Goal: Task Accomplishment & Management: Manage account settings

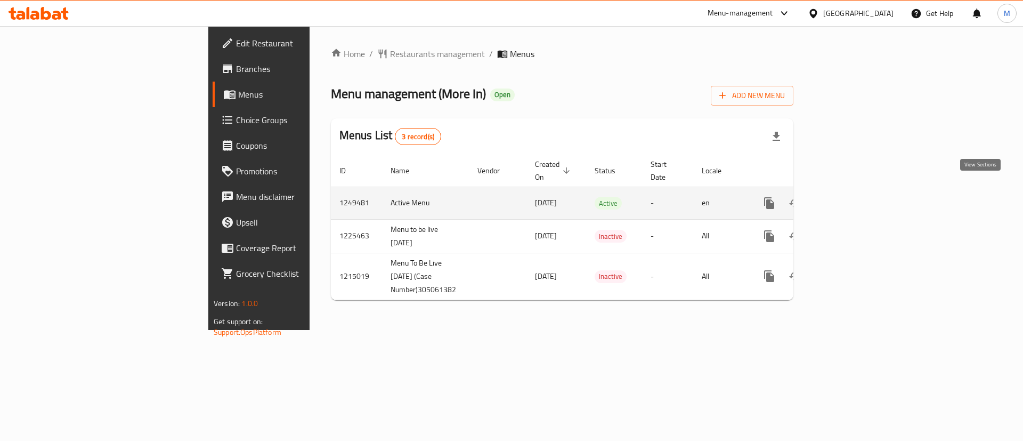
click at [859, 191] on link "enhanced table" at bounding box center [847, 203] width 26 height 26
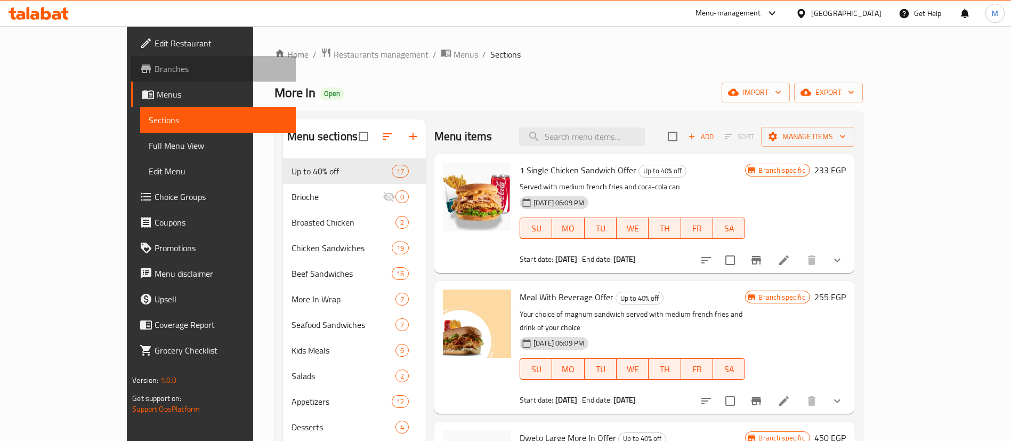
click at [155, 75] on span "Branches" at bounding box center [221, 68] width 133 height 13
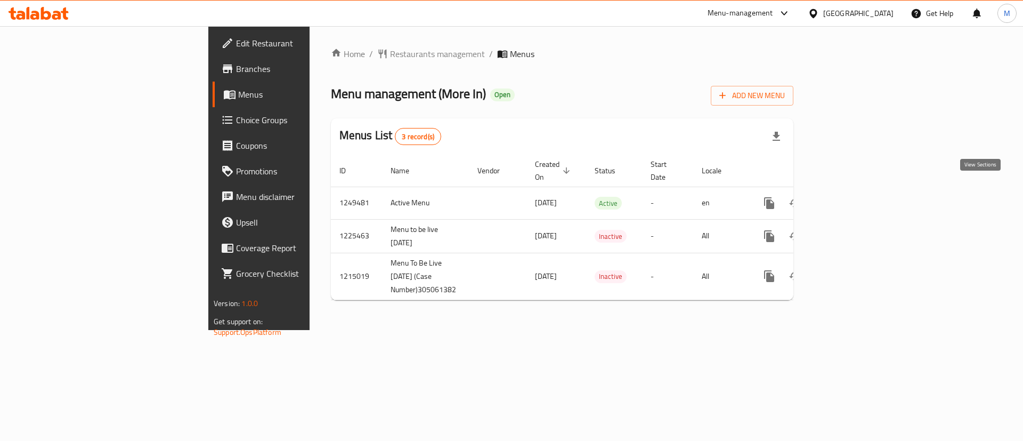
click at [853, 197] on icon "enhanced table" at bounding box center [846, 203] width 13 height 13
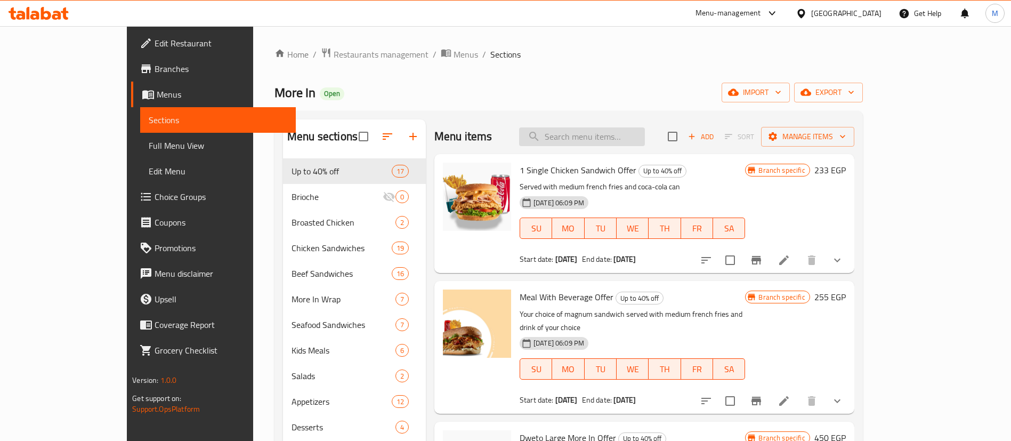
click at [601, 140] on input "search" at bounding box center [582, 136] width 126 height 19
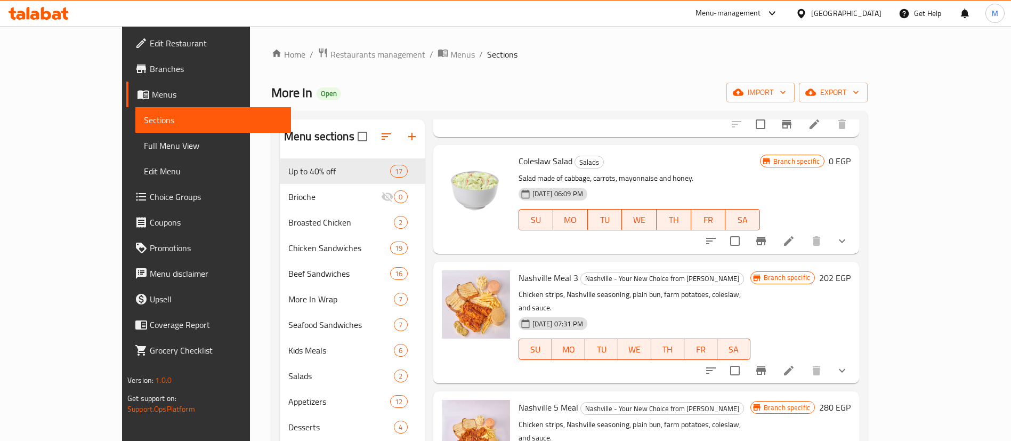
scroll to position [124, 0]
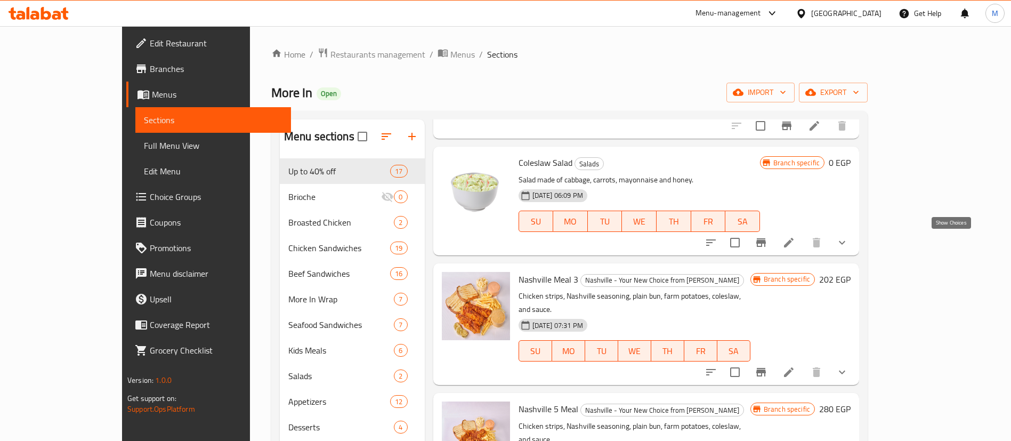
type input "colesla"
click at [849, 238] on icon "show more" at bounding box center [842, 242] width 13 height 13
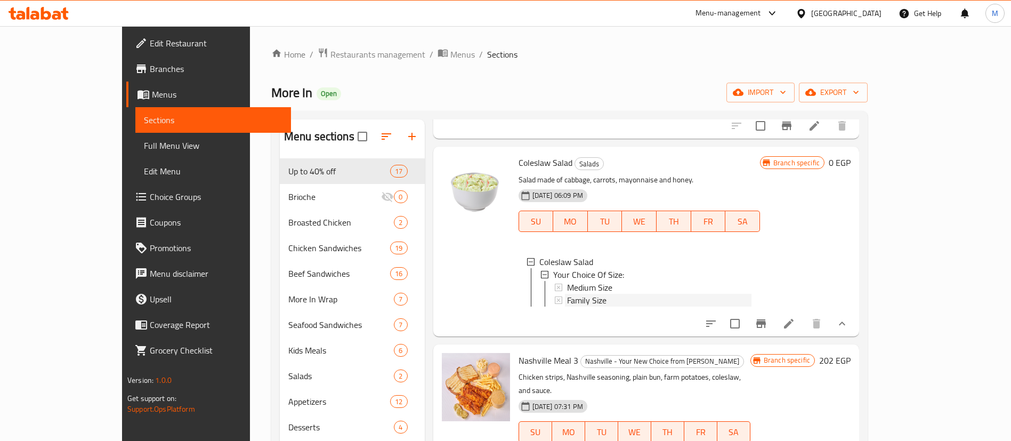
click at [600, 295] on div "Family Size" at bounding box center [659, 300] width 184 height 13
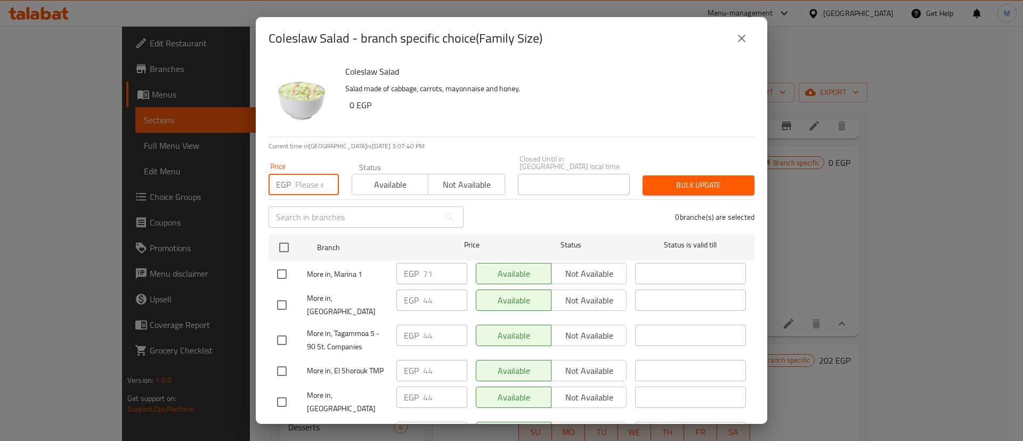
click at [308, 178] on input "number" at bounding box center [317, 184] width 44 height 21
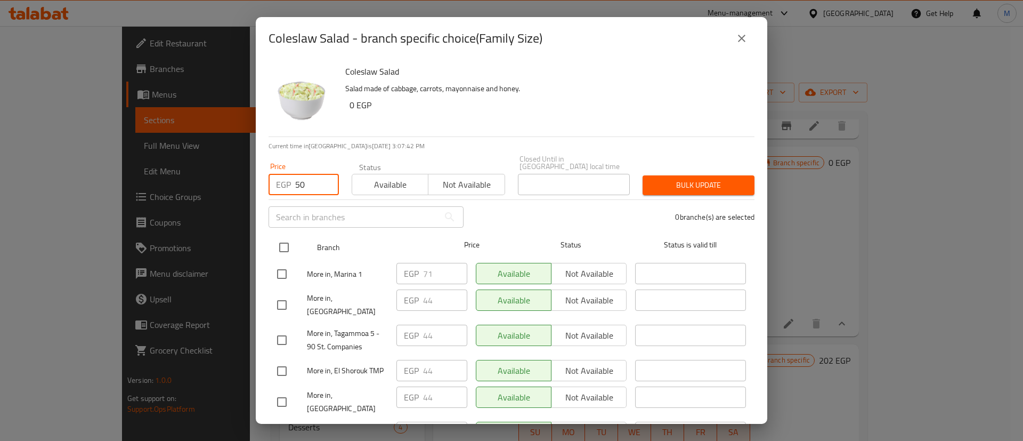
type input "50"
click at [290, 244] on input "checkbox" at bounding box center [284, 247] width 22 height 22
checkbox input "true"
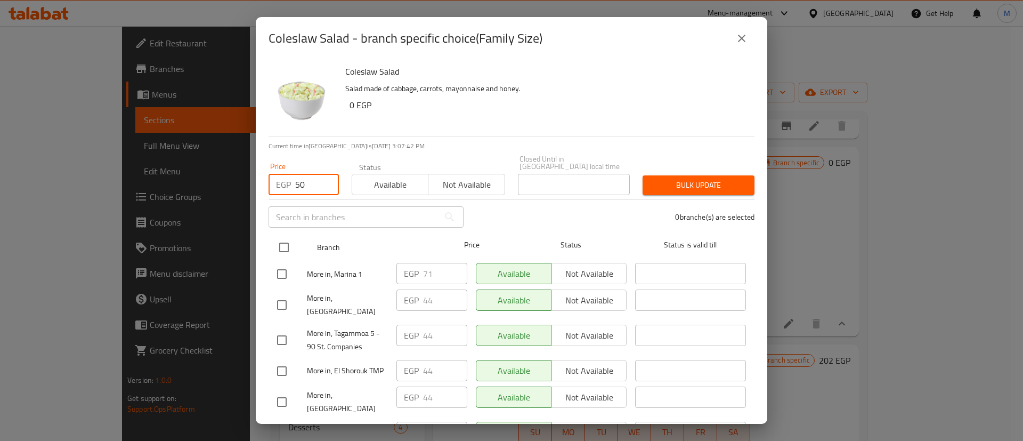
checkbox input "true"
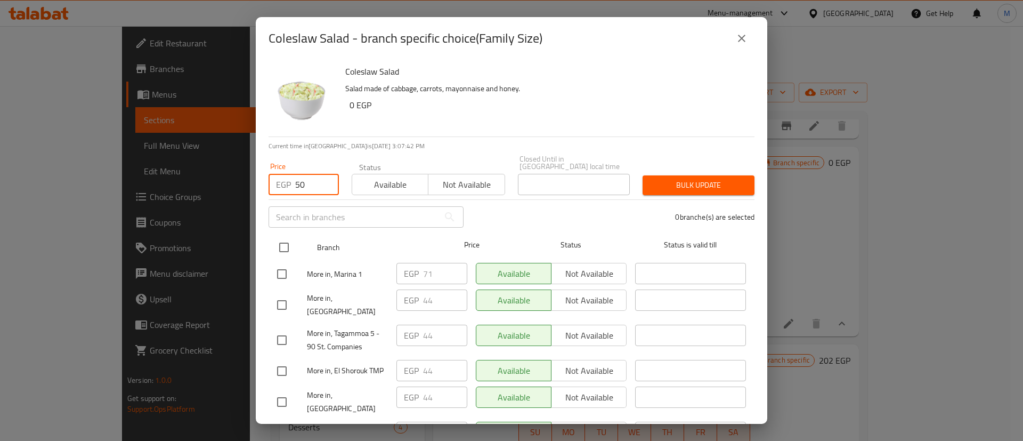
checkbox input "true"
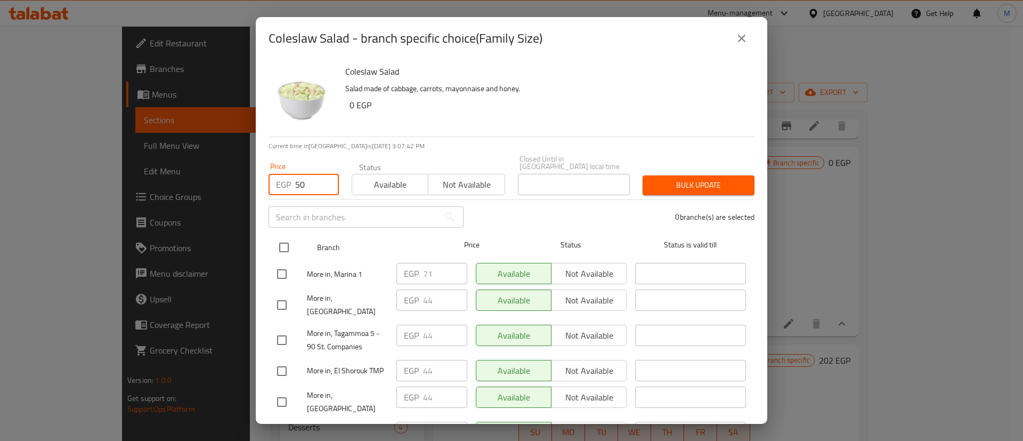
checkbox input "true"
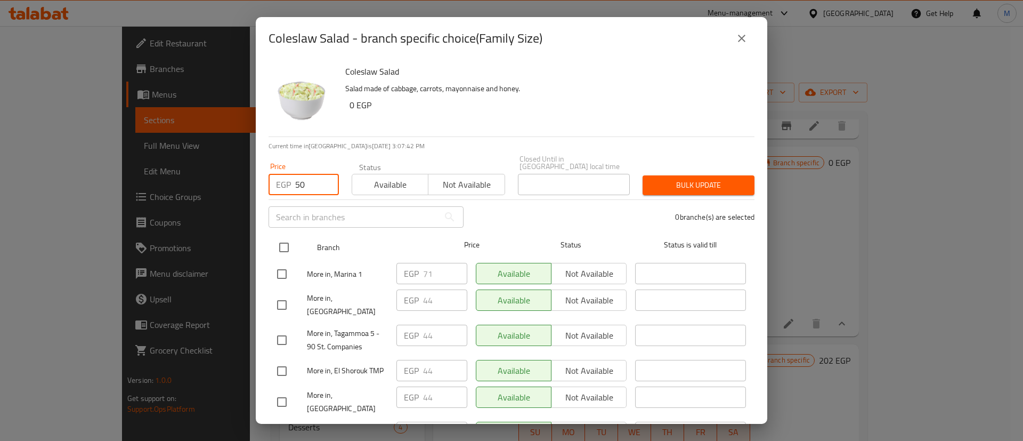
checkbox input "true"
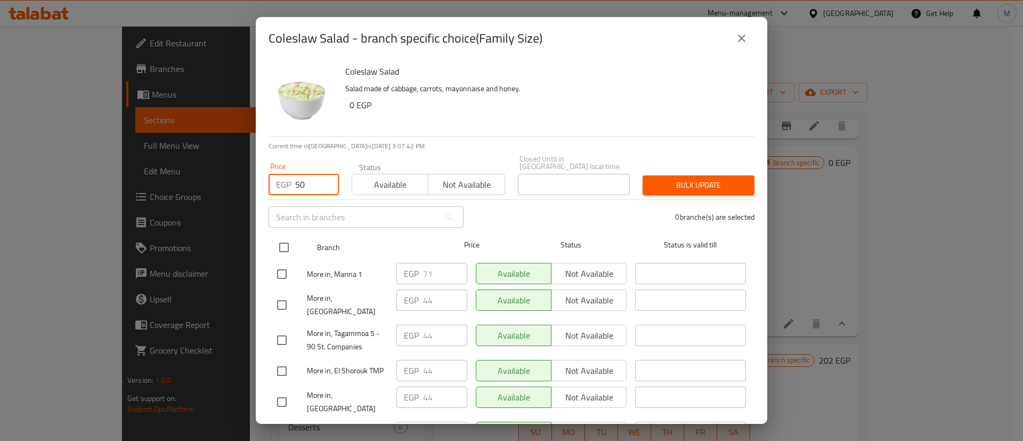
checkbox input "true"
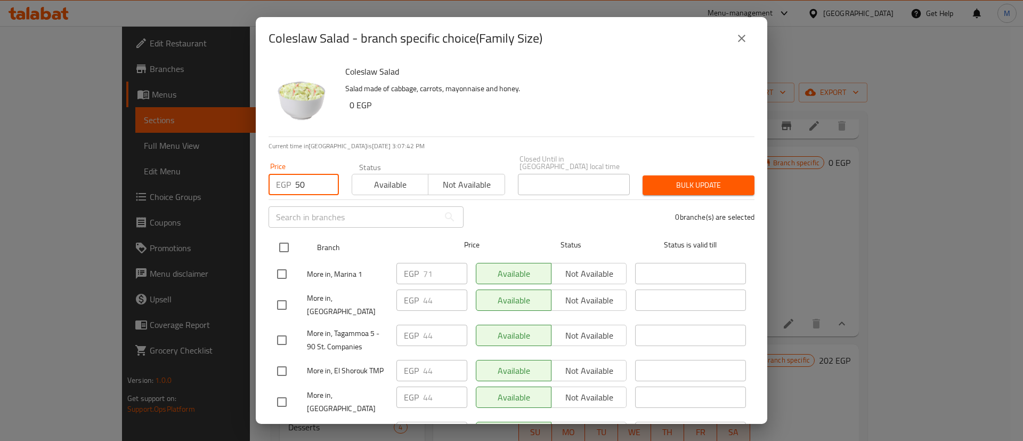
checkbox input "true"
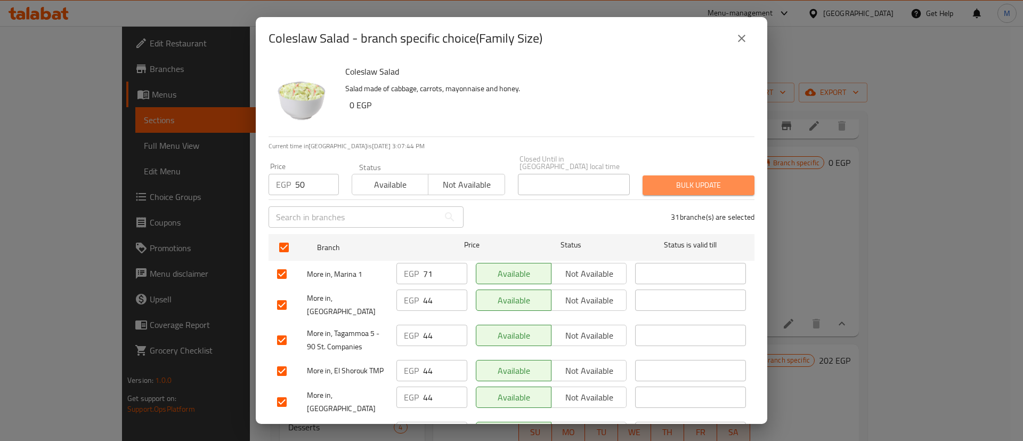
click at [690, 179] on span "Bulk update" at bounding box center [698, 185] width 95 height 13
